Goal: Information Seeking & Learning: Learn about a topic

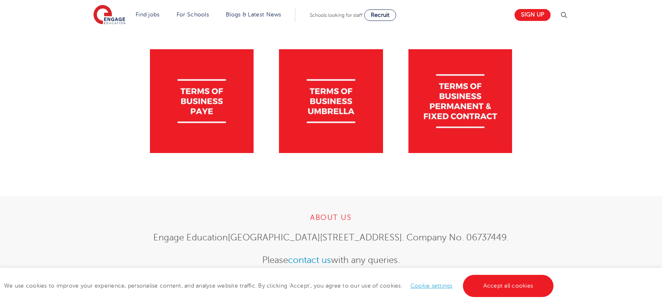
scroll to position [184, 0]
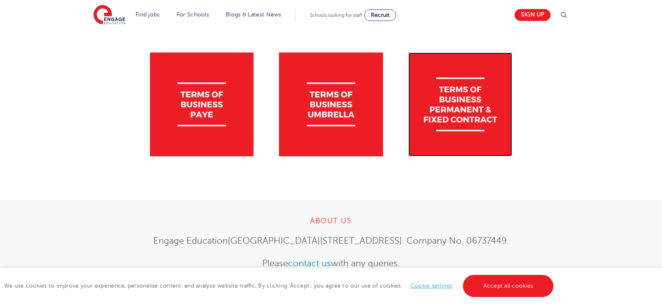
click at [455, 102] on img at bounding box center [461, 104] width 104 height 104
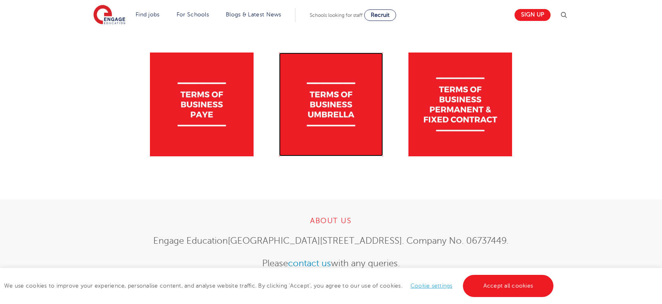
click at [353, 109] on img at bounding box center [331, 104] width 104 height 104
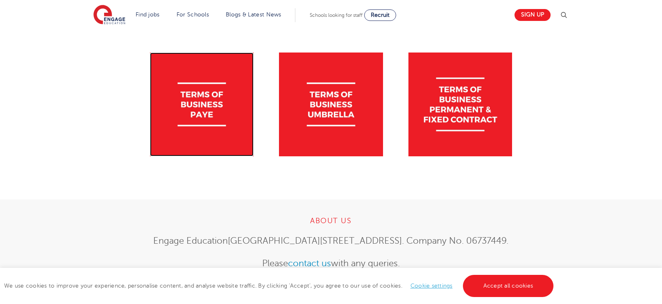
click at [201, 83] on img at bounding box center [202, 104] width 104 height 104
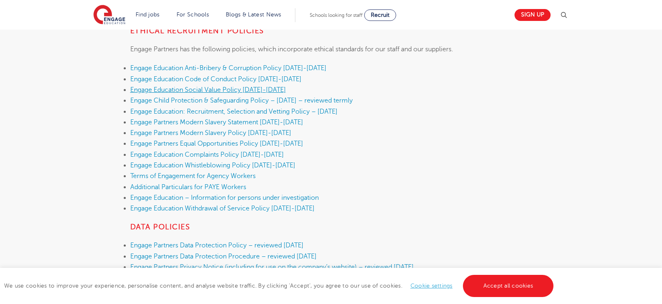
scroll to position [240, 0]
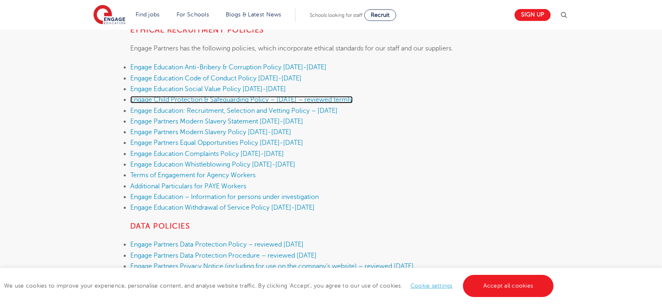
click at [252, 100] on link "Engage Child Protection & Safeguarding Policy – [DATE] – reviewed termly" at bounding box center [241, 99] width 223 height 7
